Goal: Information Seeking & Learning: Learn about a topic

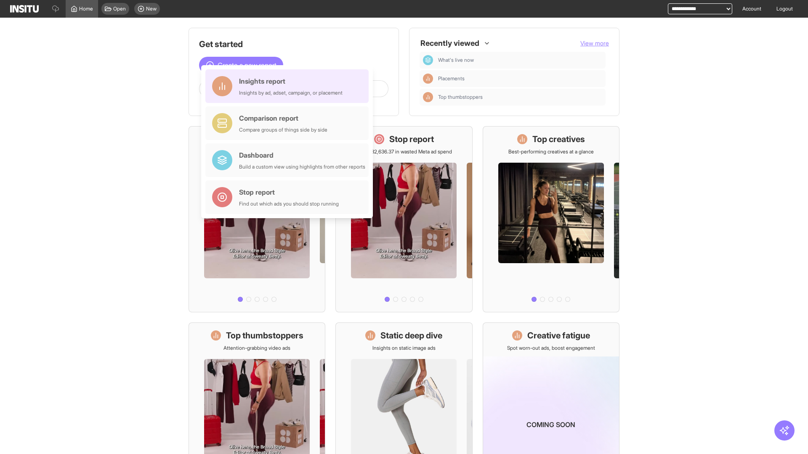
click at [289, 86] on div "Insights report Insights by ad, adset, campaign, or placement" at bounding box center [291, 86] width 104 height 20
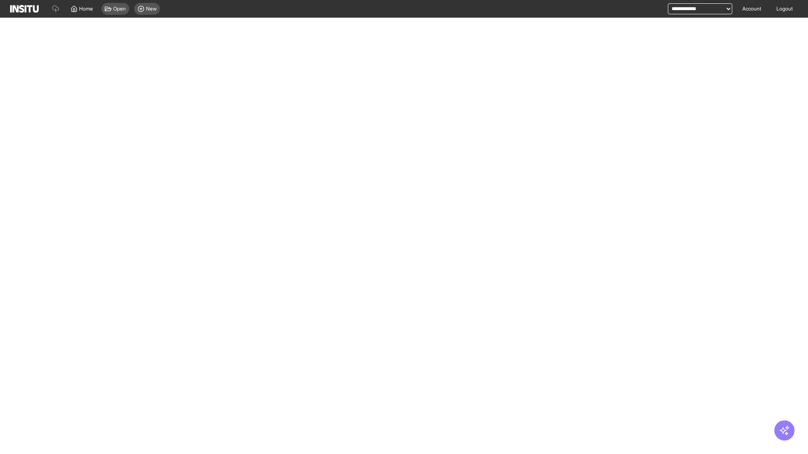
select select "**"
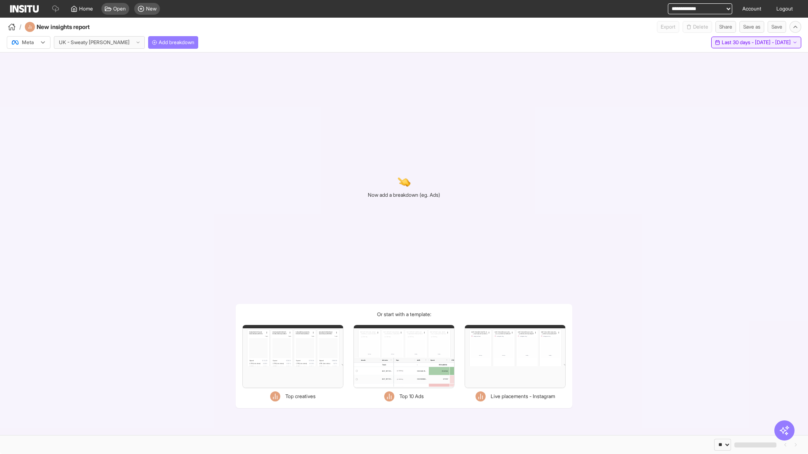
click at [745, 42] on span "Last 30 days - [DATE] - [DATE]" at bounding box center [756, 42] width 69 height 7
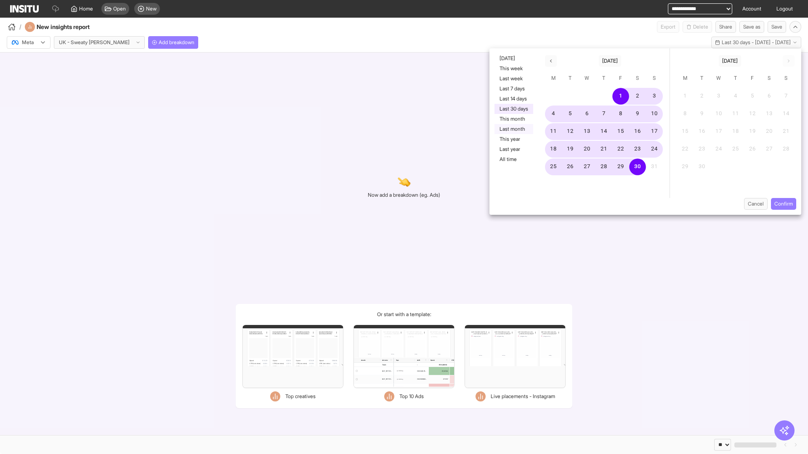
click at [513, 129] on button "Last month" at bounding box center [513, 129] width 39 height 10
